Goal: Task Accomplishment & Management: Manage account settings

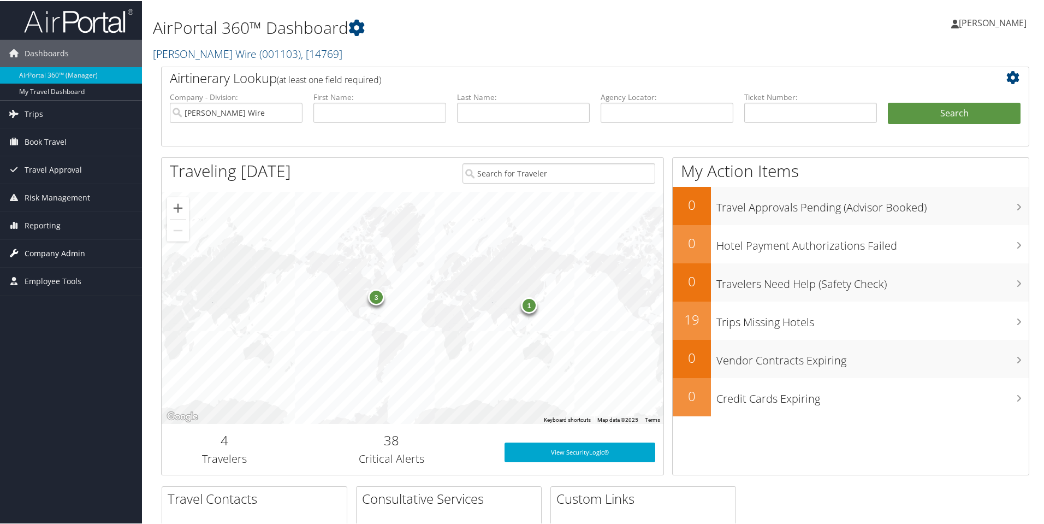
click at [64, 253] on span "Company Admin" at bounding box center [55, 252] width 61 height 27
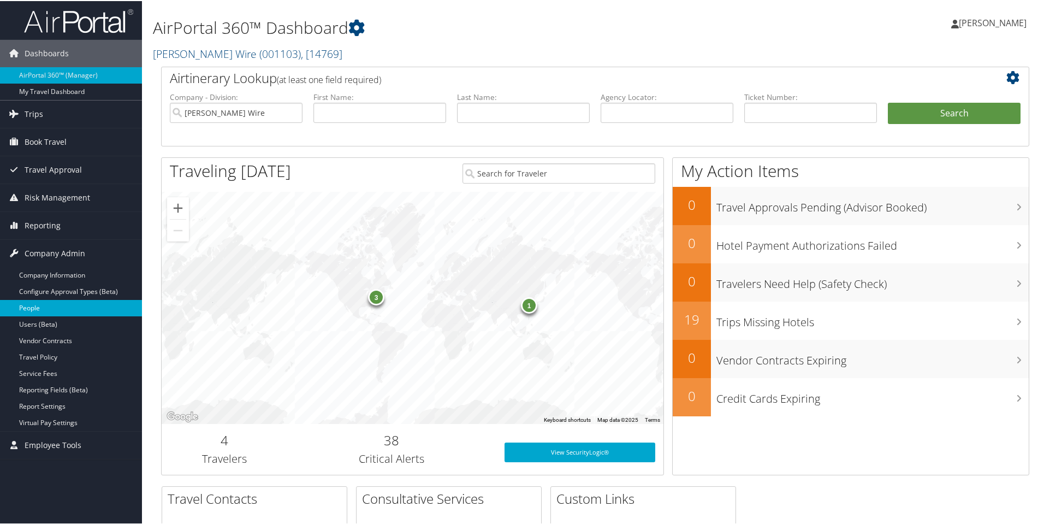
click at [38, 306] on link "People" at bounding box center [71, 307] width 142 height 16
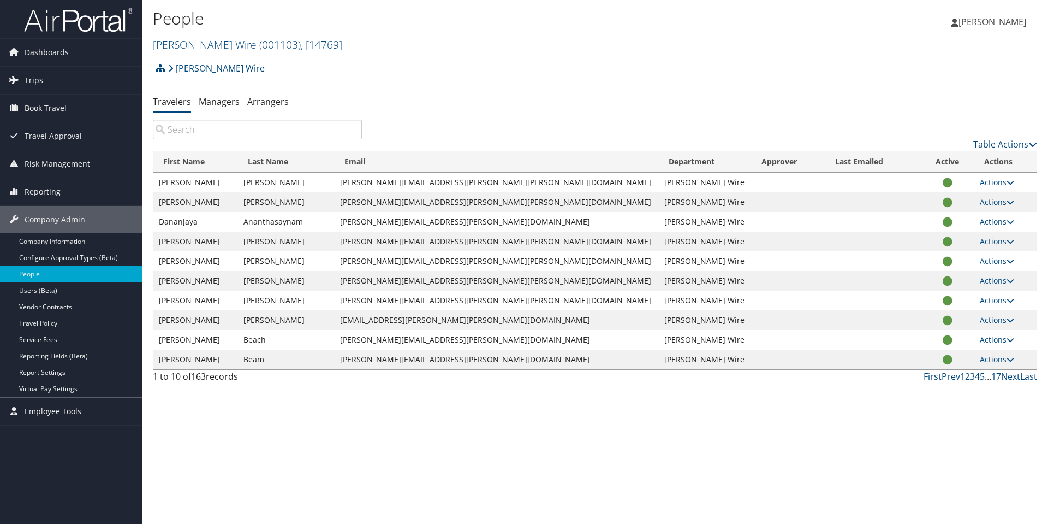
click at [229, 131] on input "search" at bounding box center [257, 130] width 209 height 20
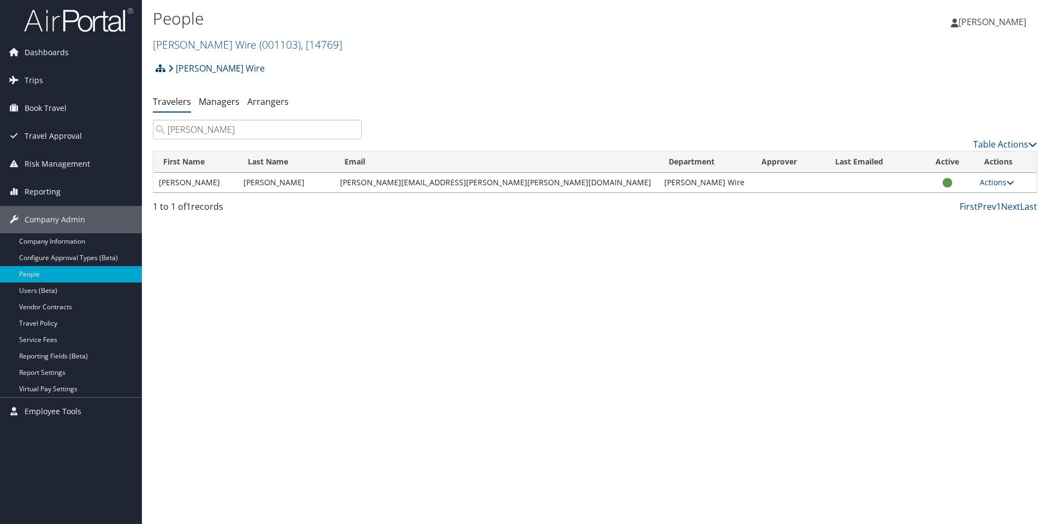
type input "rhoden"
click at [983, 183] on link "Actions" at bounding box center [997, 182] width 34 height 10
click at [969, 213] on link "View Profile" at bounding box center [949, 216] width 100 height 19
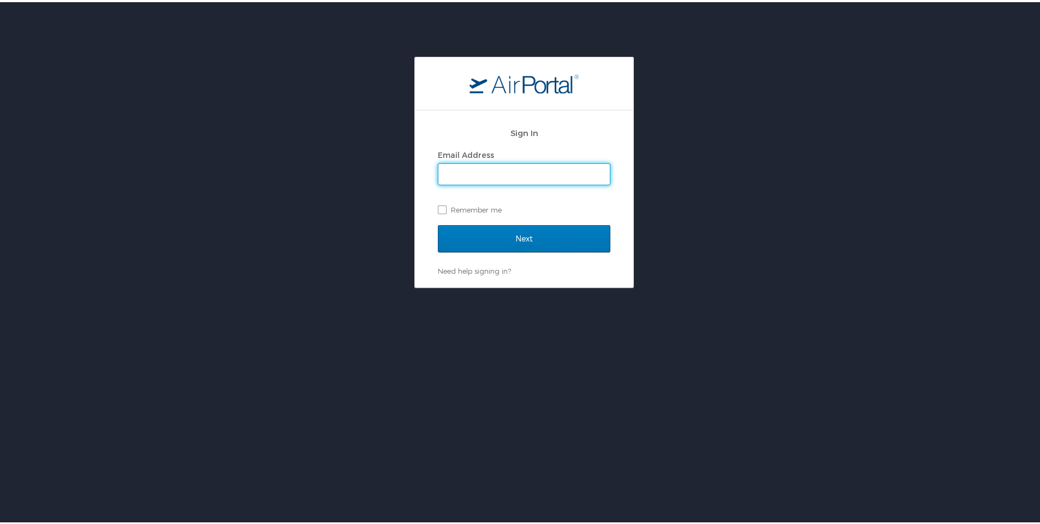
click at [536, 172] on input "Email Address" at bounding box center [523, 172] width 171 height 21
type input "[EMAIL_ADDRESS][PERSON_NAME][PERSON_NAME][DOMAIN_NAME]"
click at [438, 223] on input "Next" at bounding box center [524, 236] width 173 height 27
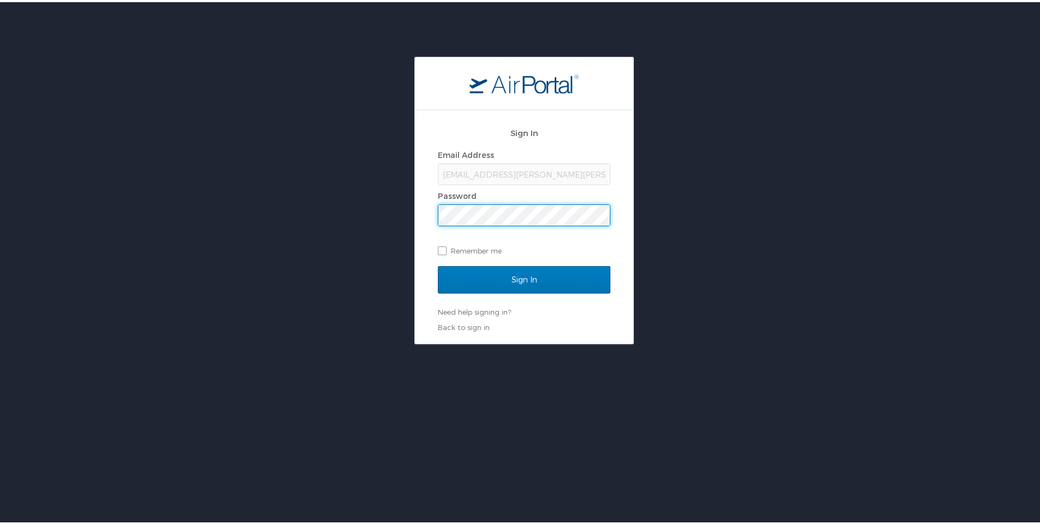
click at [438, 264] on input "Sign In" at bounding box center [524, 277] width 173 height 27
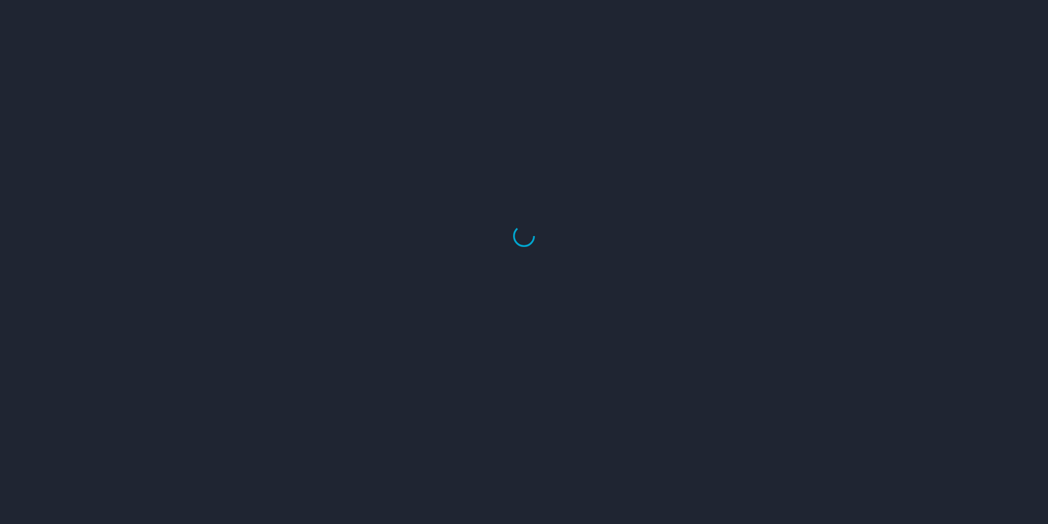
select select "US"
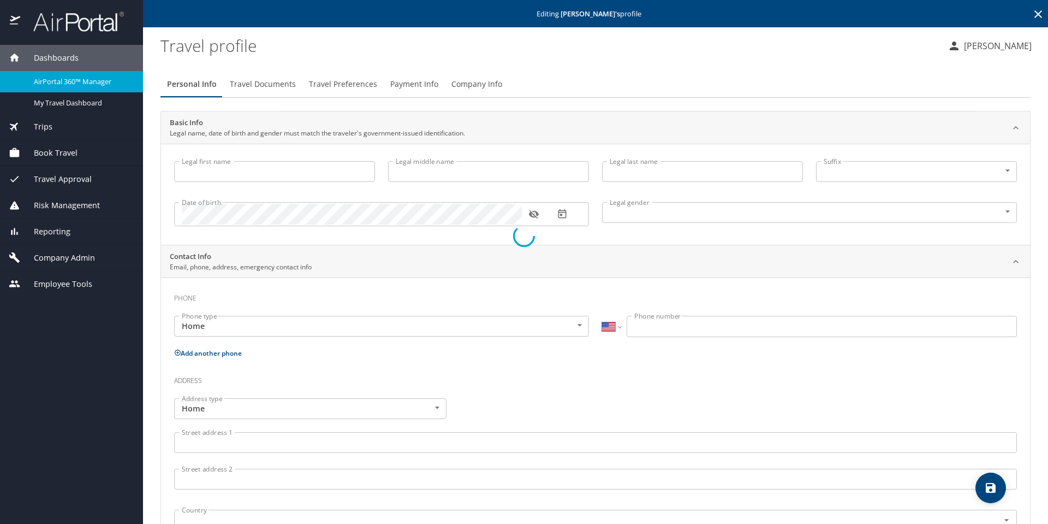
type input "[PERSON_NAME]"
type input "[DEMOGRAPHIC_DATA]"
select select "US"
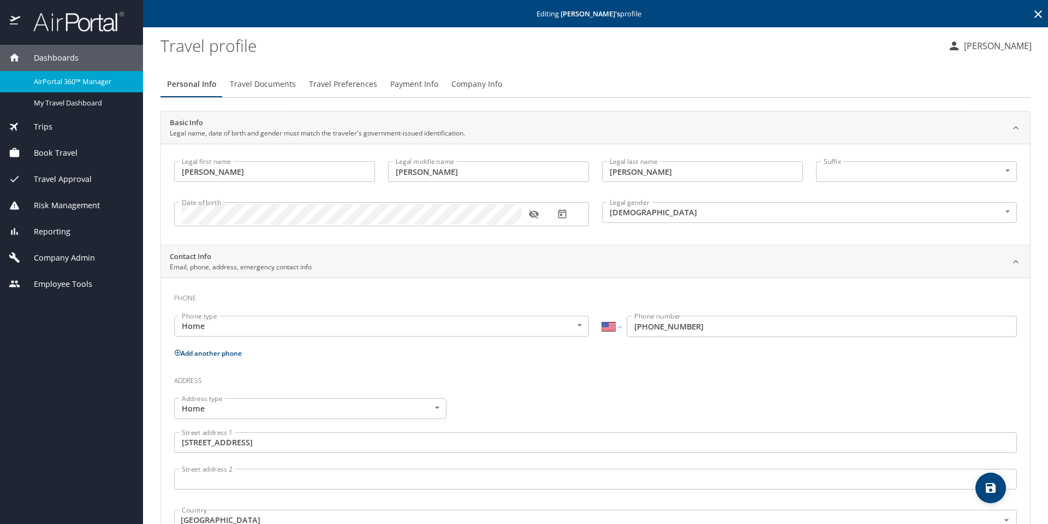
click at [354, 81] on span "Travel Preferences" at bounding box center [343, 85] width 68 height 14
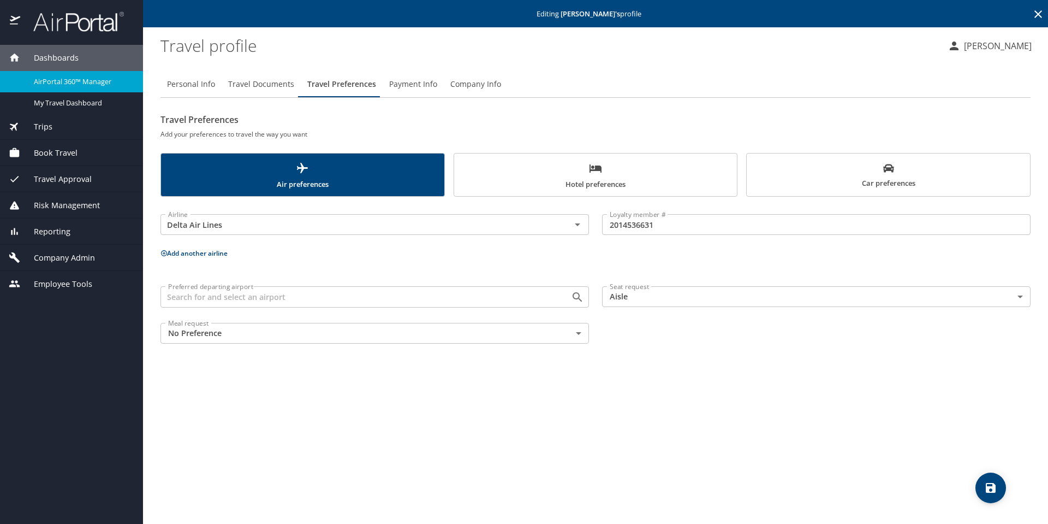
click at [847, 176] on span "Car preferences" at bounding box center [888, 176] width 270 height 27
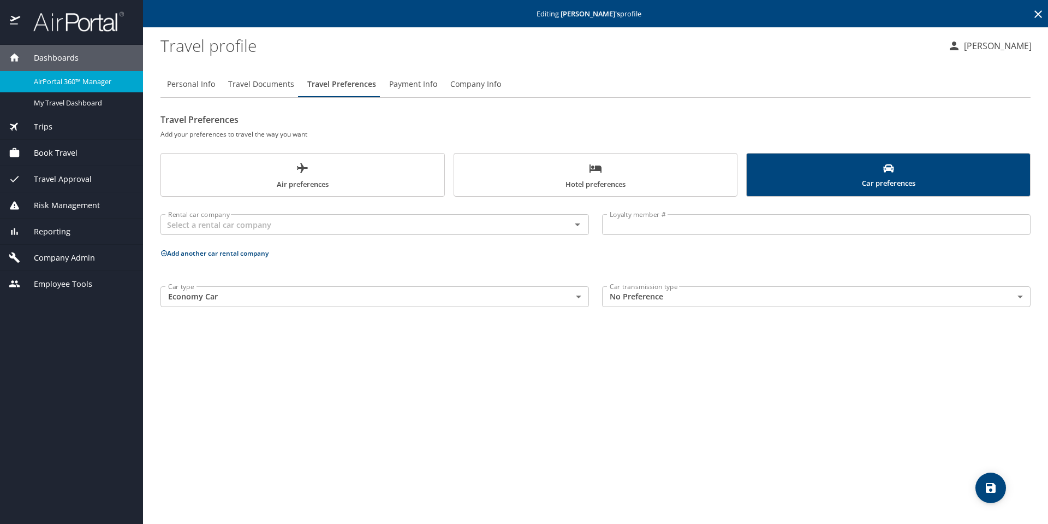
click at [632, 178] on span "Hotel preferences" at bounding box center [596, 176] width 270 height 29
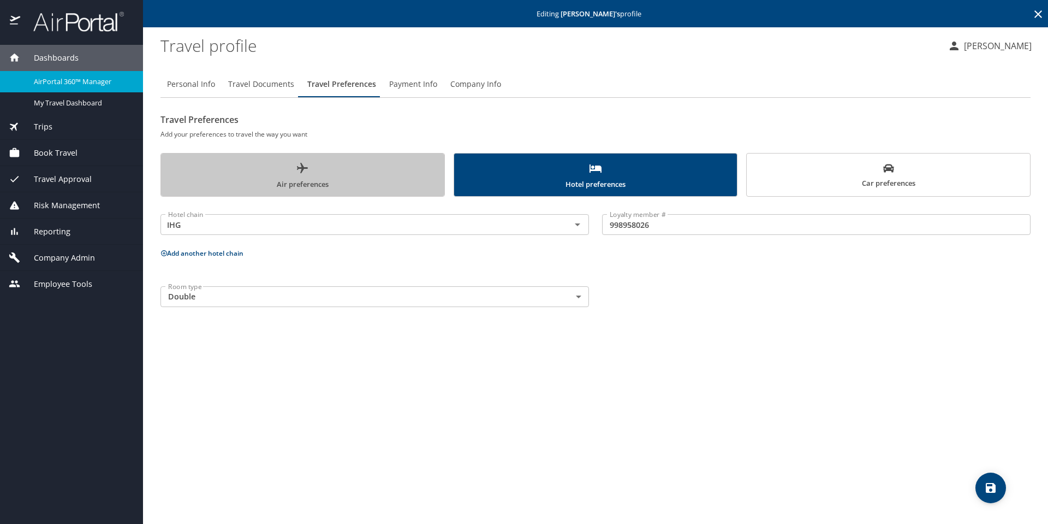
click at [320, 177] on span "Air preferences" at bounding box center [303, 176] width 270 height 29
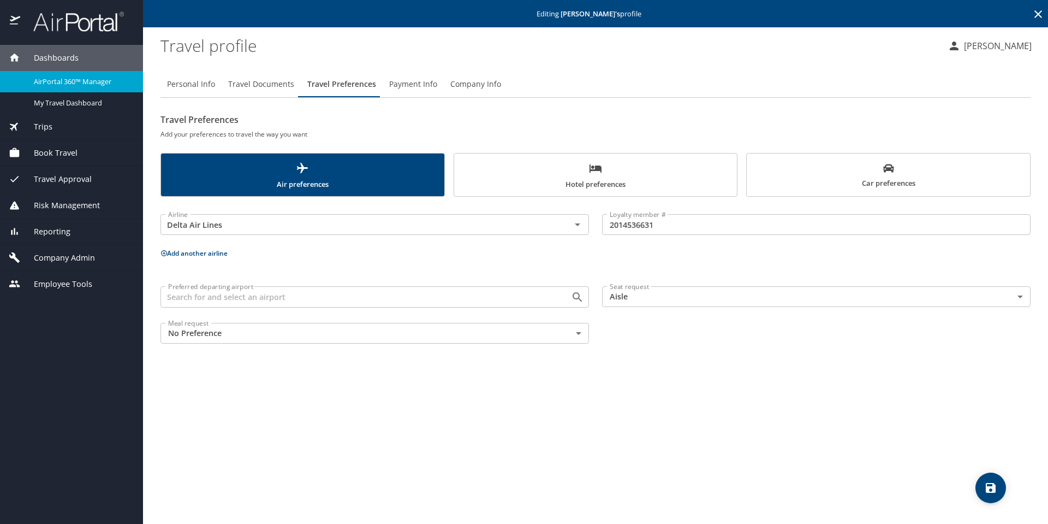
click at [666, 181] on span "Hotel preferences" at bounding box center [596, 176] width 270 height 29
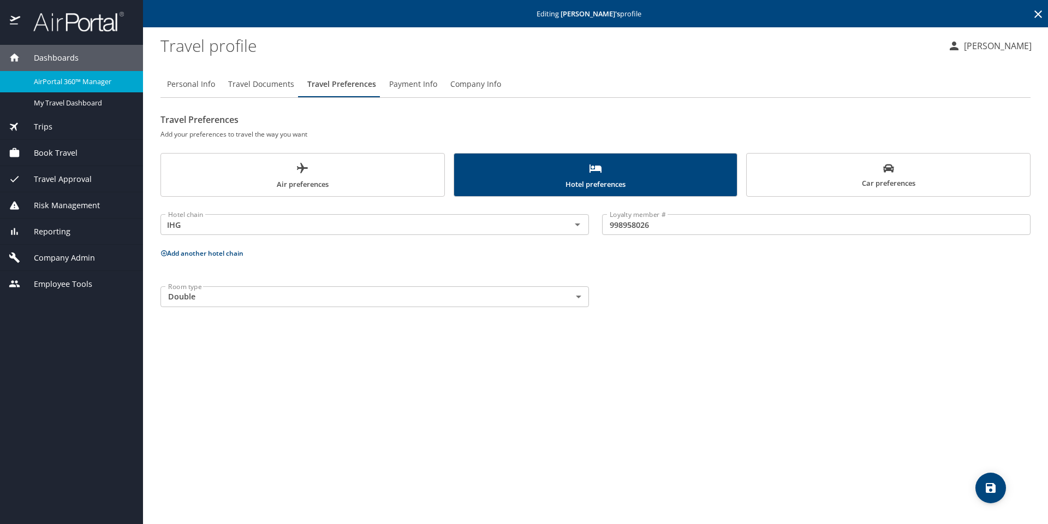
click at [869, 171] on span "Car preferences" at bounding box center [888, 176] width 270 height 27
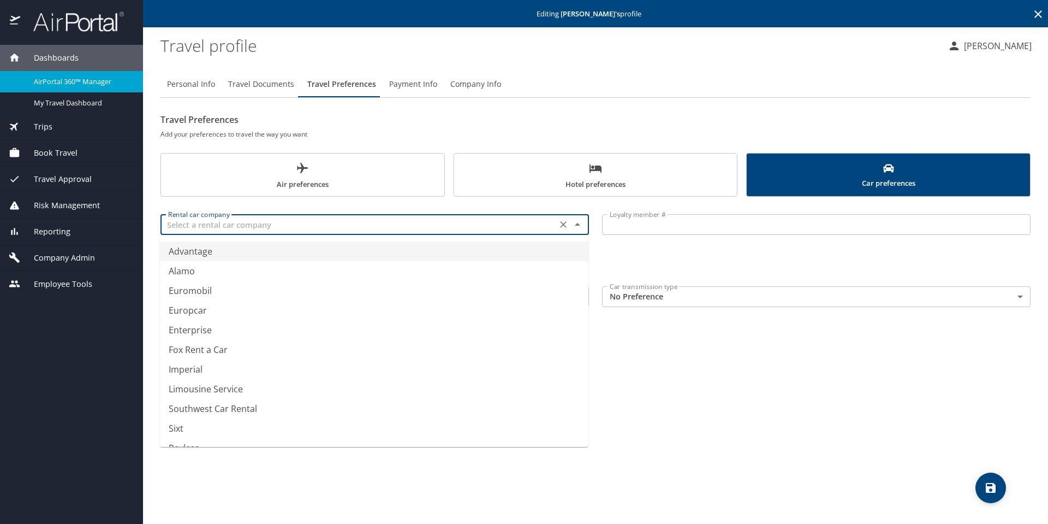
click at [308, 227] on input "text" at bounding box center [359, 224] width 390 height 14
click at [315, 254] on li "National" at bounding box center [374, 251] width 429 height 20
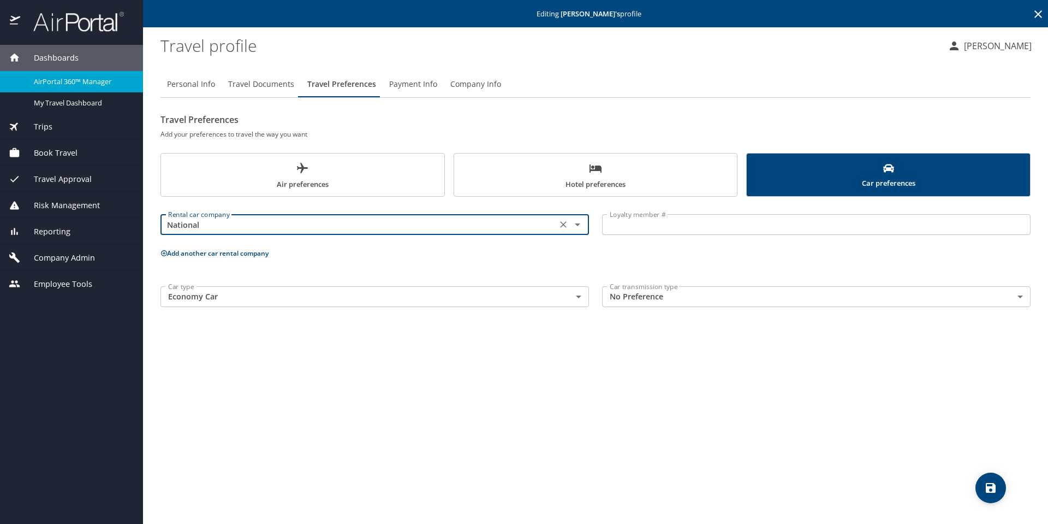
type input "National"
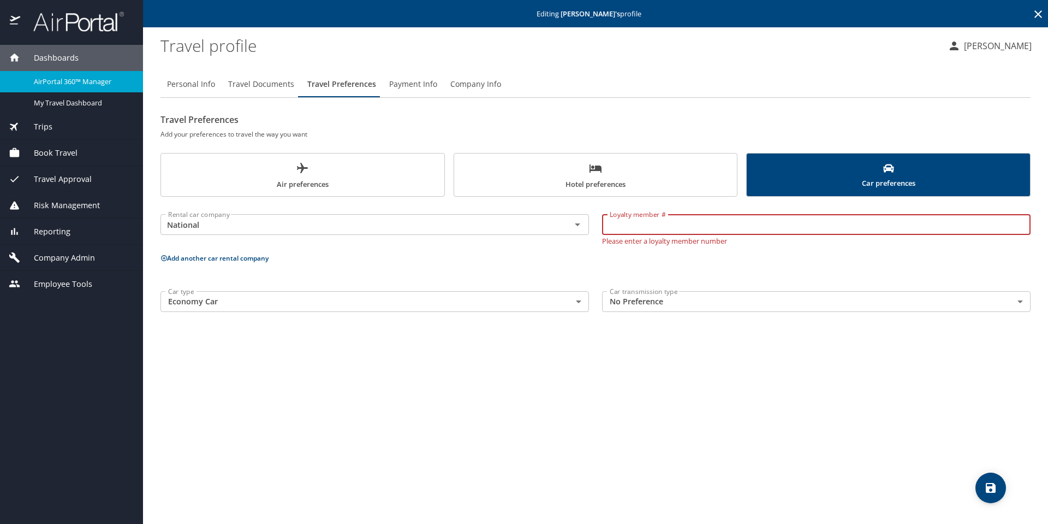
click at [628, 231] on input "Loyalty member #" at bounding box center [816, 224] width 429 height 21
type input "507855191"
click at [496, 299] on body "Dashboards AirPortal 360™ Manager My Travel Dashboard Trips Airtinerary® Lookup…" at bounding box center [524, 262] width 1048 height 524
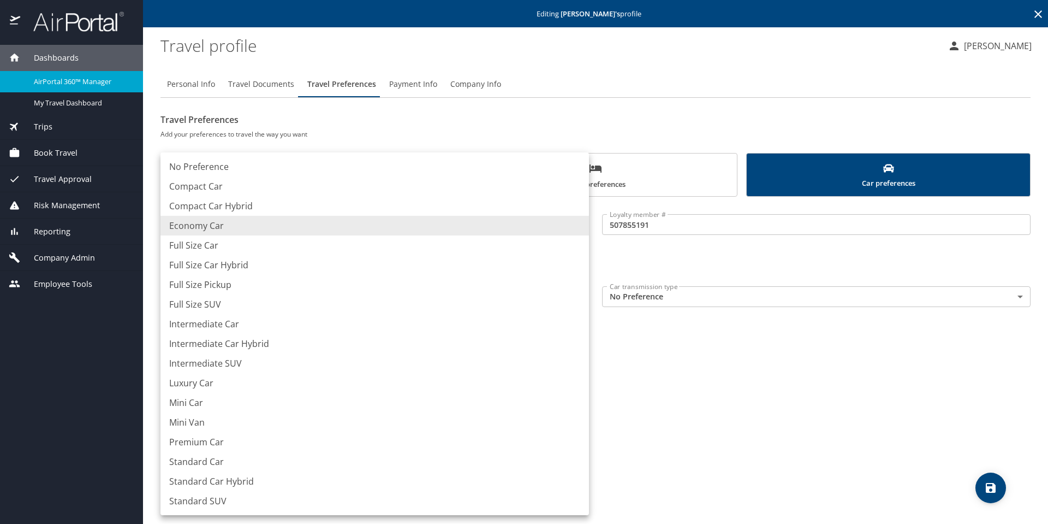
click at [318, 244] on li "Full Size Car" at bounding box center [375, 245] width 429 height 20
type input "FullSizeCar"
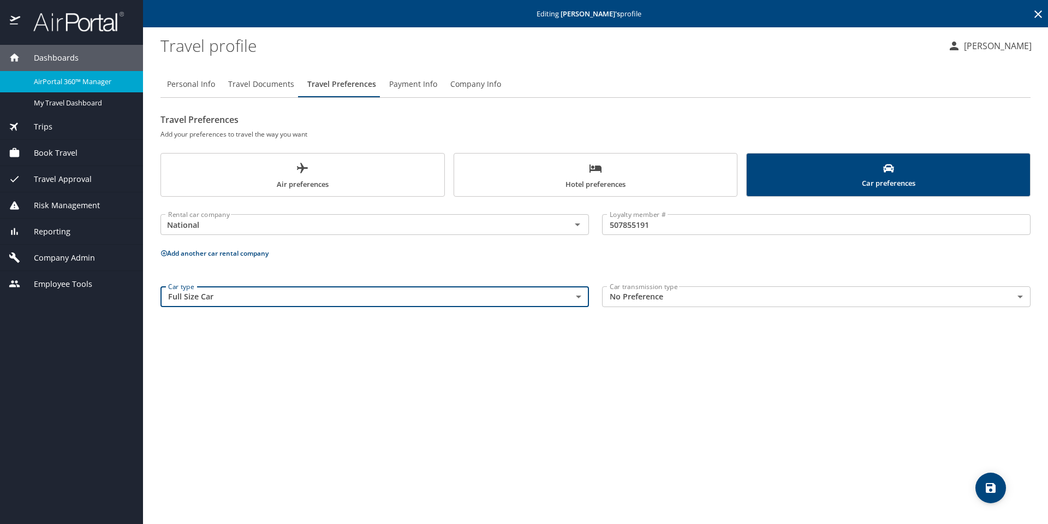
click at [740, 300] on body "Dashboards AirPortal 360™ Manager My Travel Dashboard Trips Airtinerary® Lookup…" at bounding box center [524, 262] width 1048 height 524
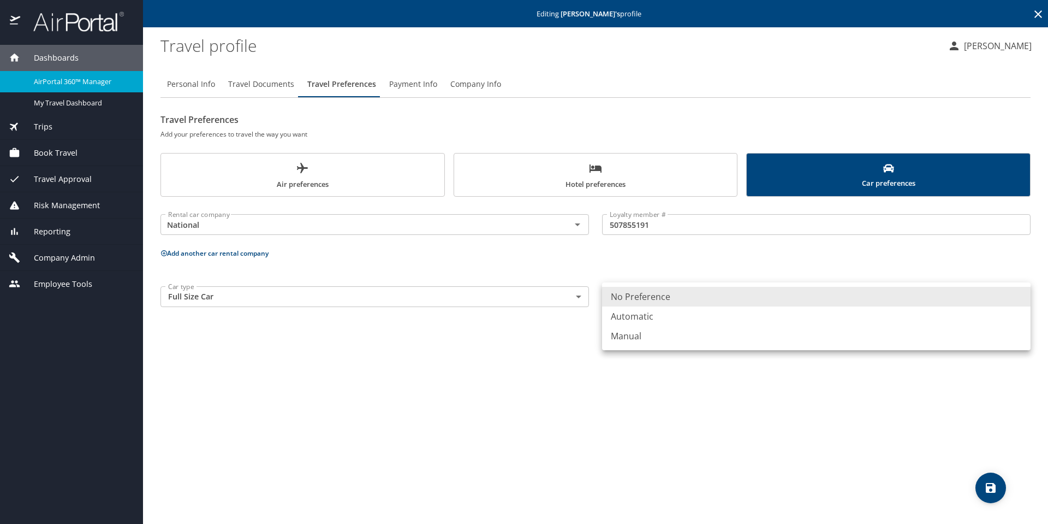
click at [710, 319] on li "Automatic" at bounding box center [816, 316] width 429 height 20
type input "Automatic"
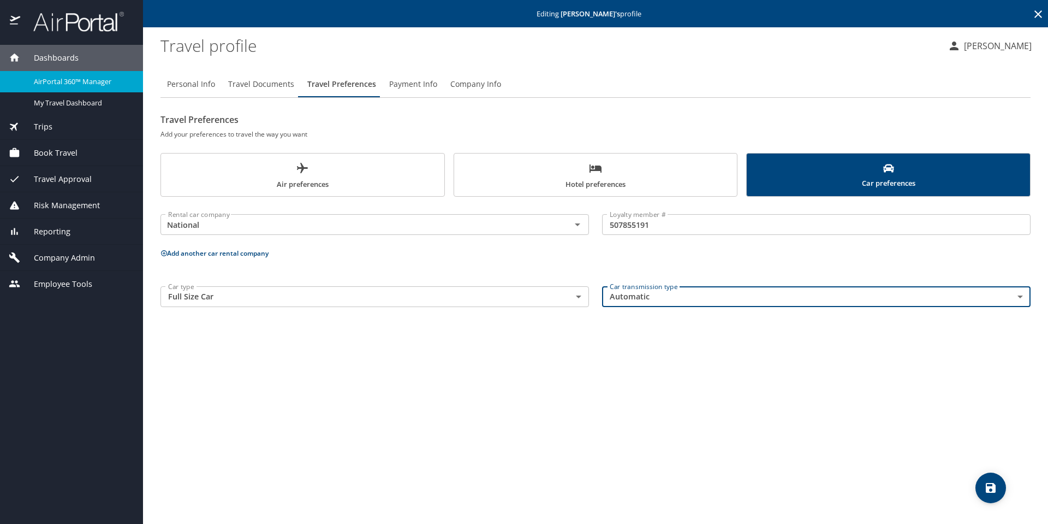
click at [988, 484] on icon "save" at bounding box center [990, 487] width 13 height 13
